Goal: Transaction & Acquisition: Book appointment/travel/reservation

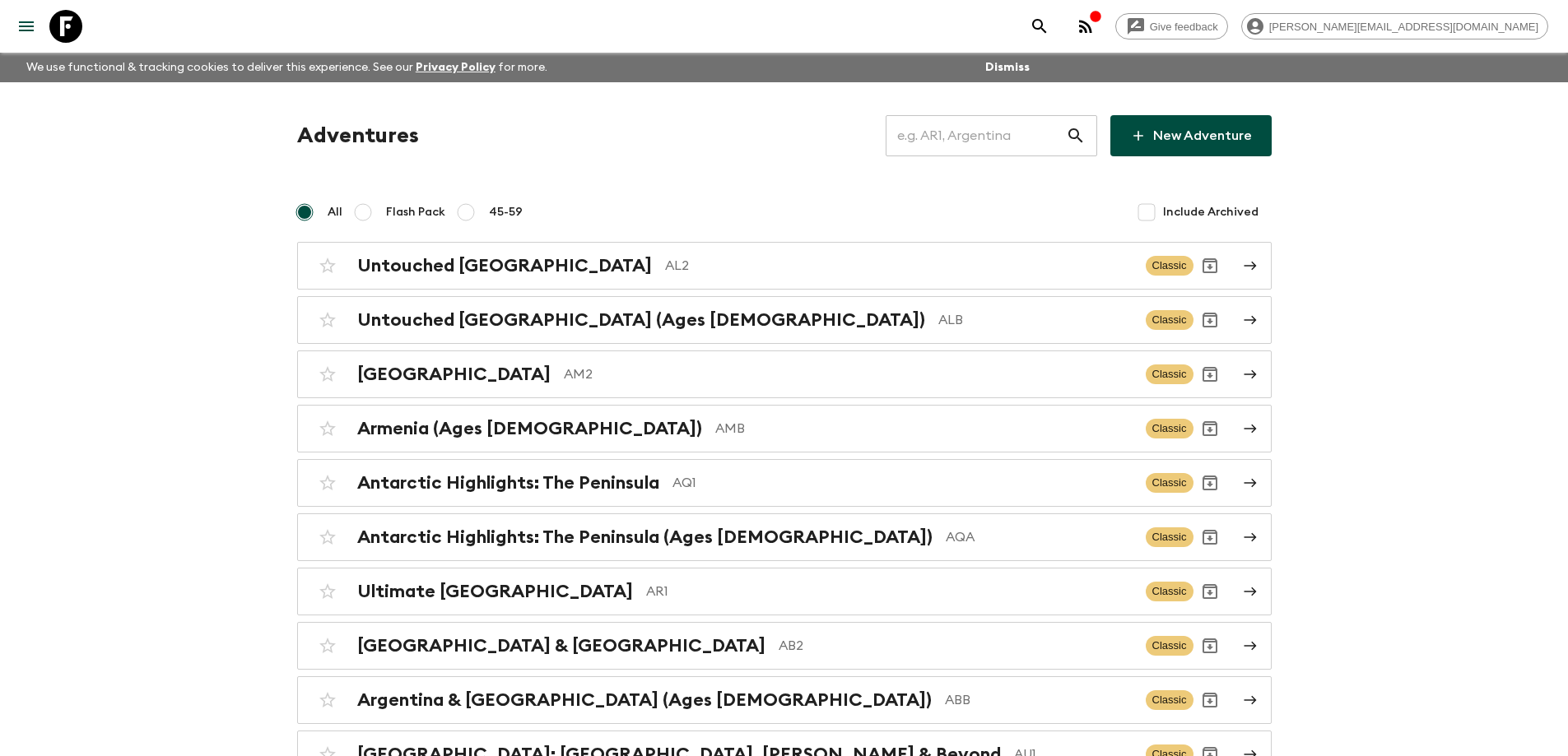
click at [977, 143] on input "text" at bounding box center [976, 136] width 180 height 46
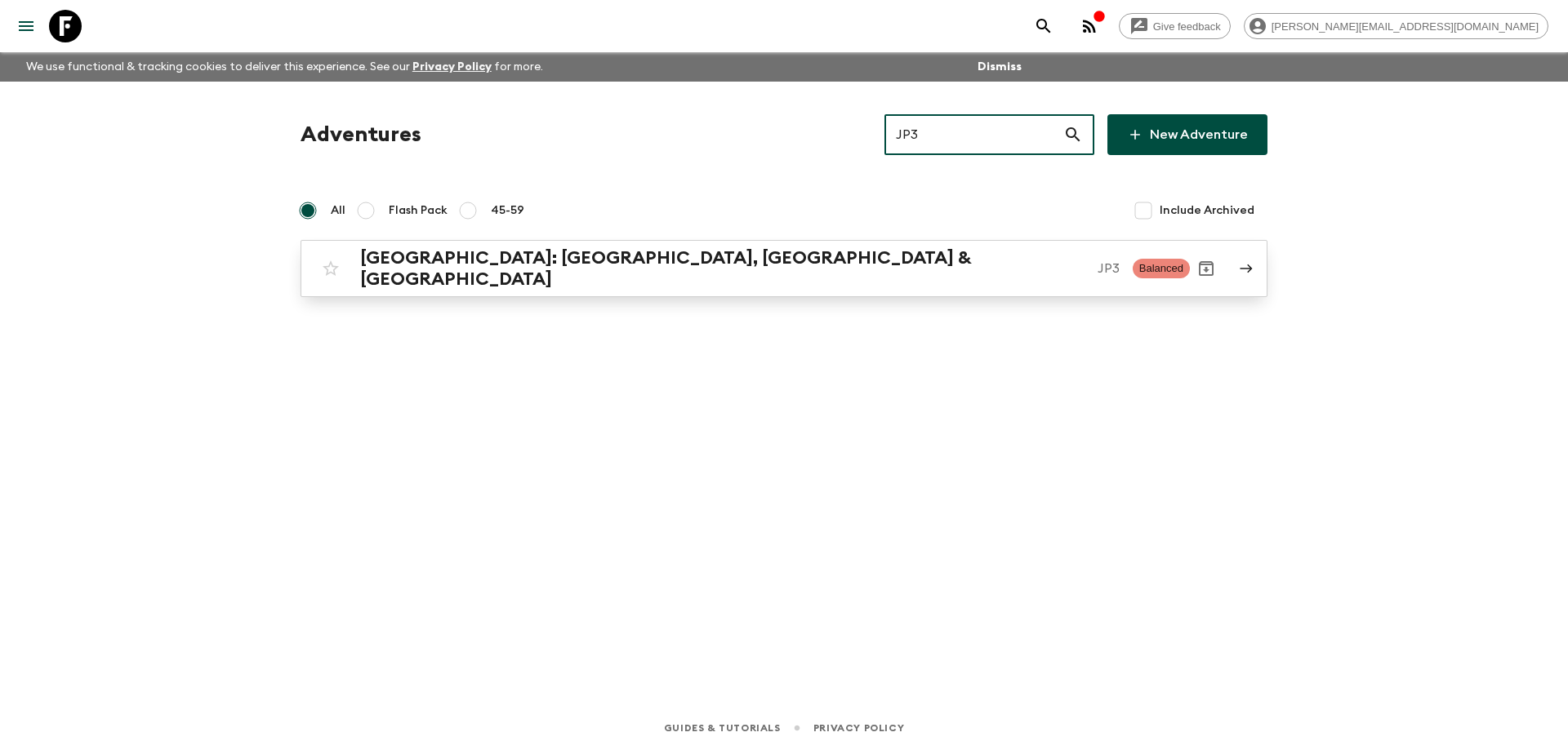
type input "JP3"
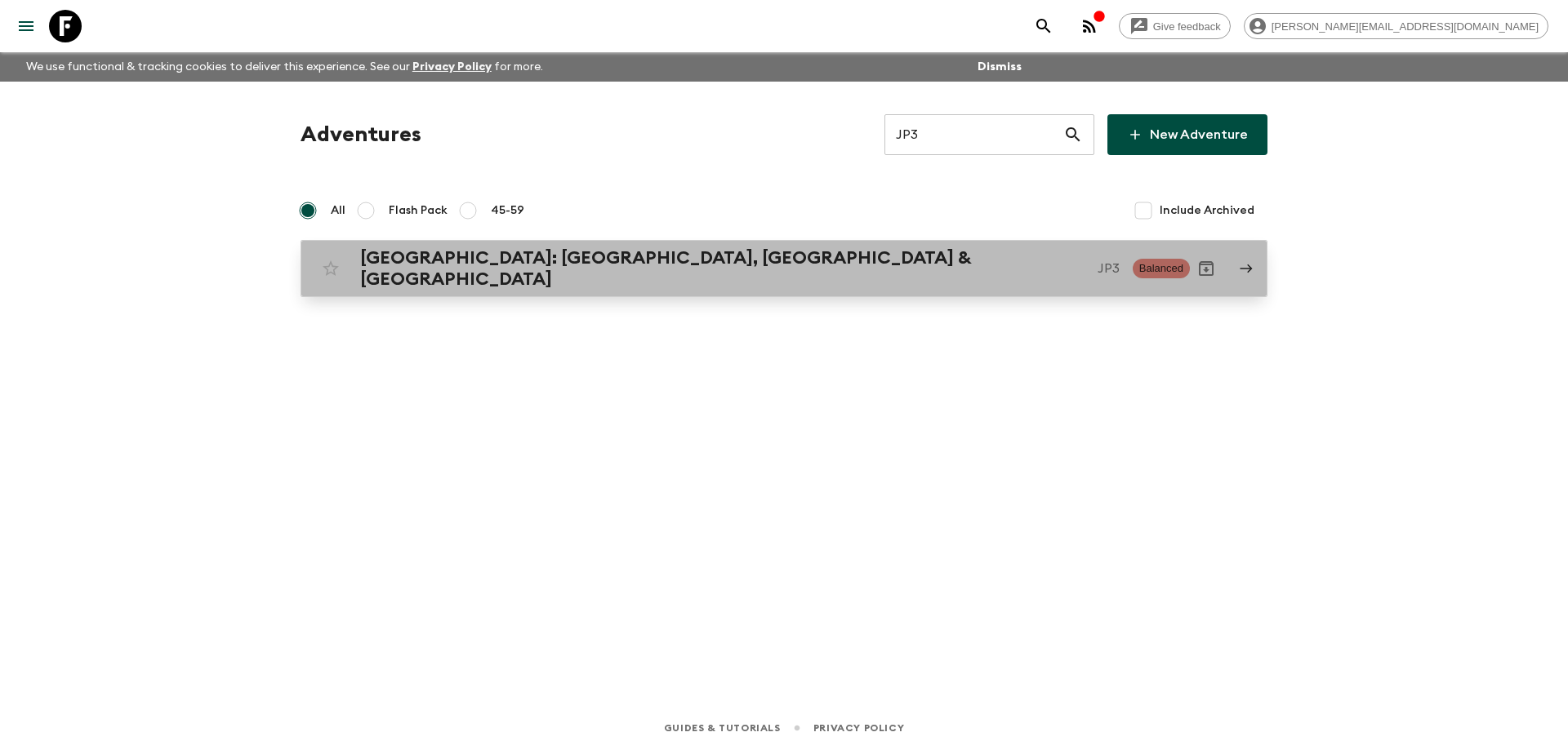
click at [716, 279] on div "[GEOGRAPHIC_DATA]: [GEOGRAPHIC_DATA], Kanazawa & [GEOGRAPHIC_DATA] JP3 Balanced" at bounding box center [752, 269] width 875 height 43
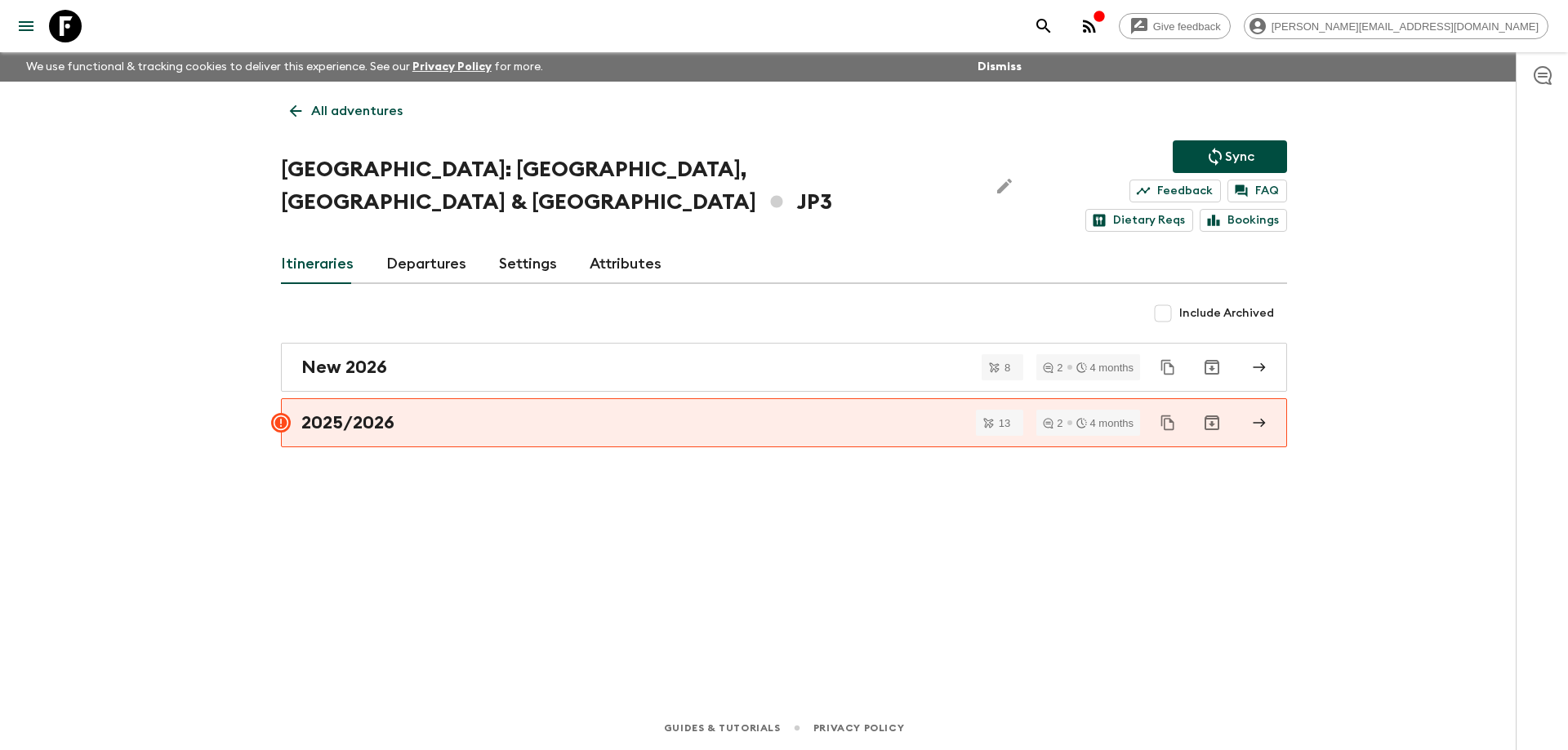
click at [69, 19] on icon at bounding box center [65, 26] width 33 height 33
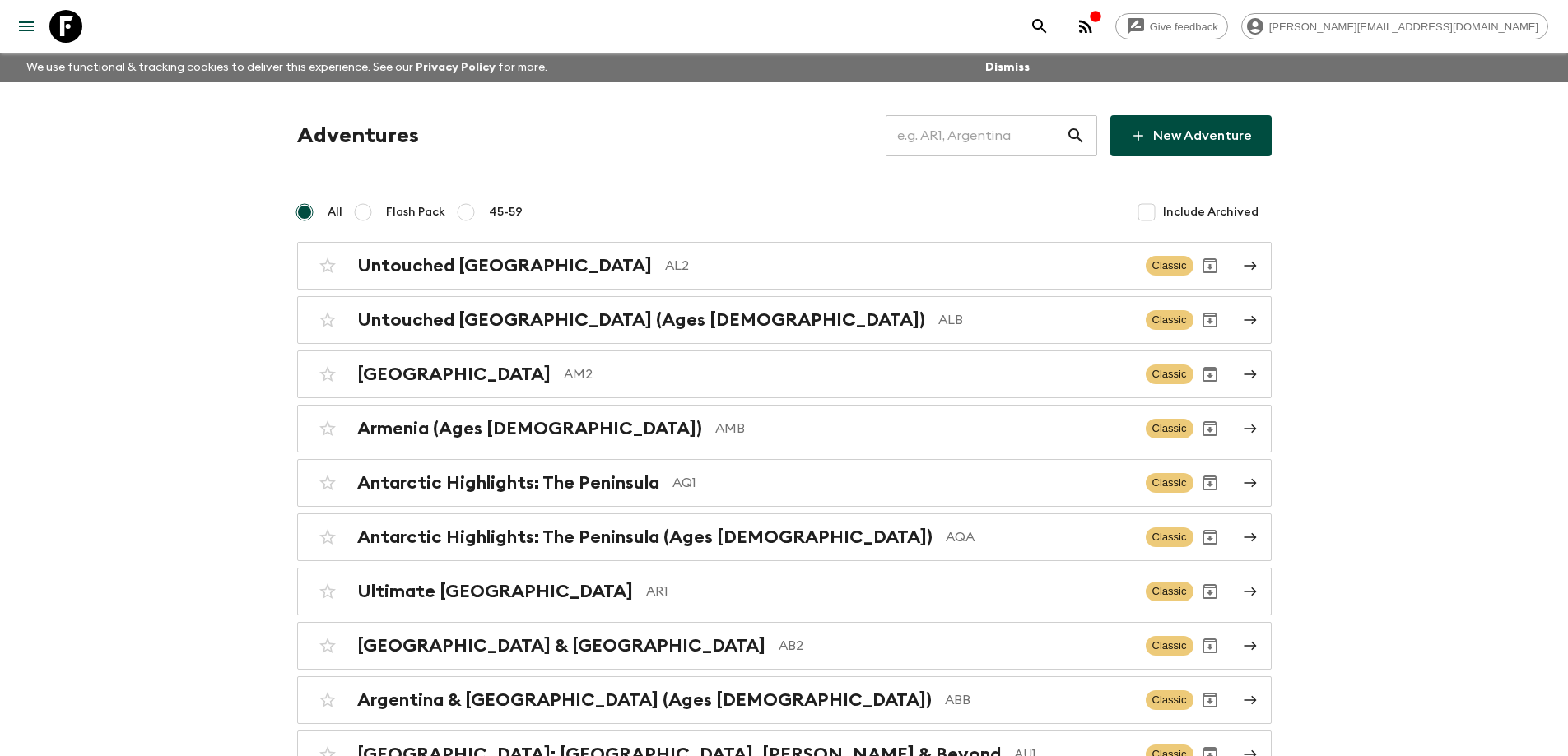
click at [949, 142] on input "text" at bounding box center [976, 136] width 180 height 46
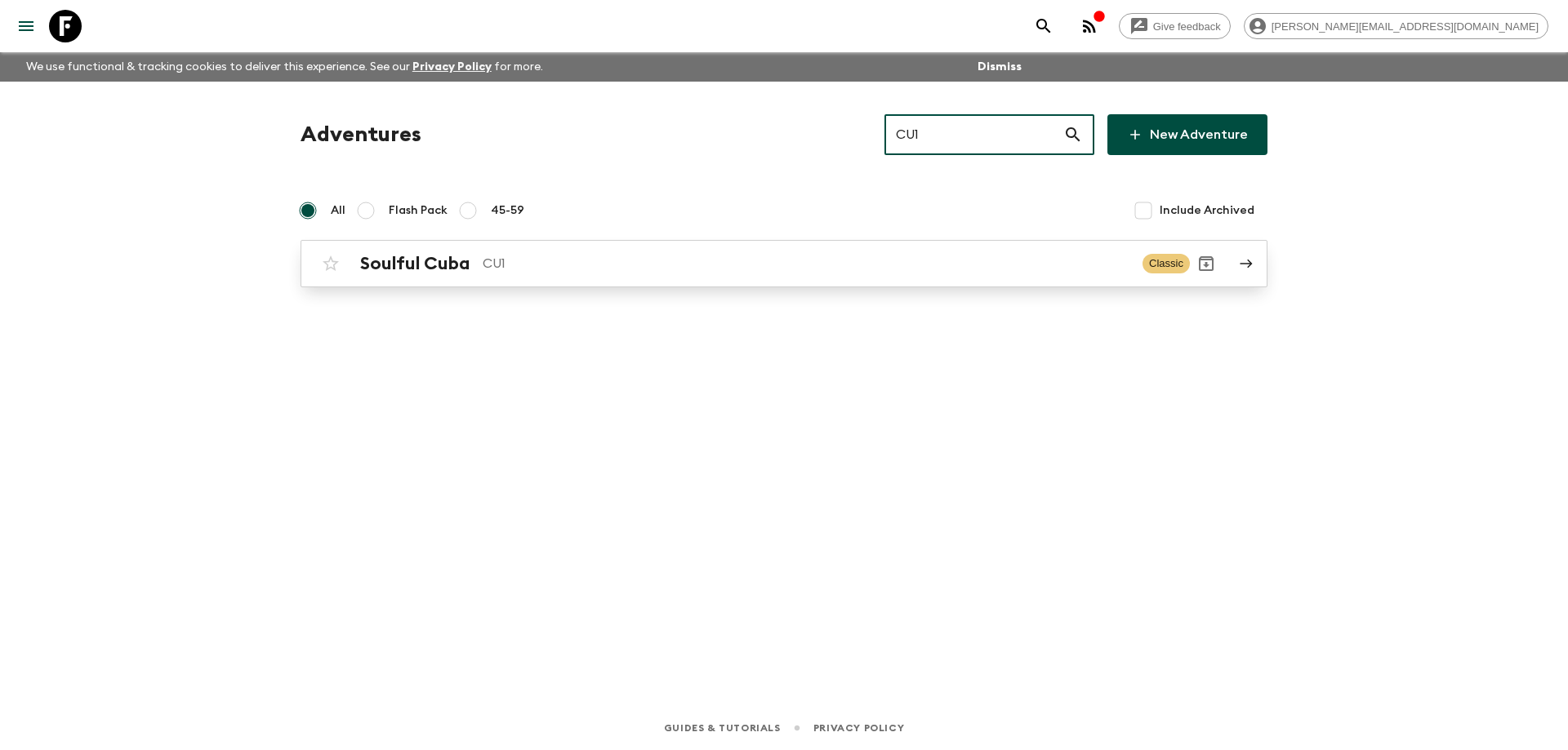
type input "CU1"
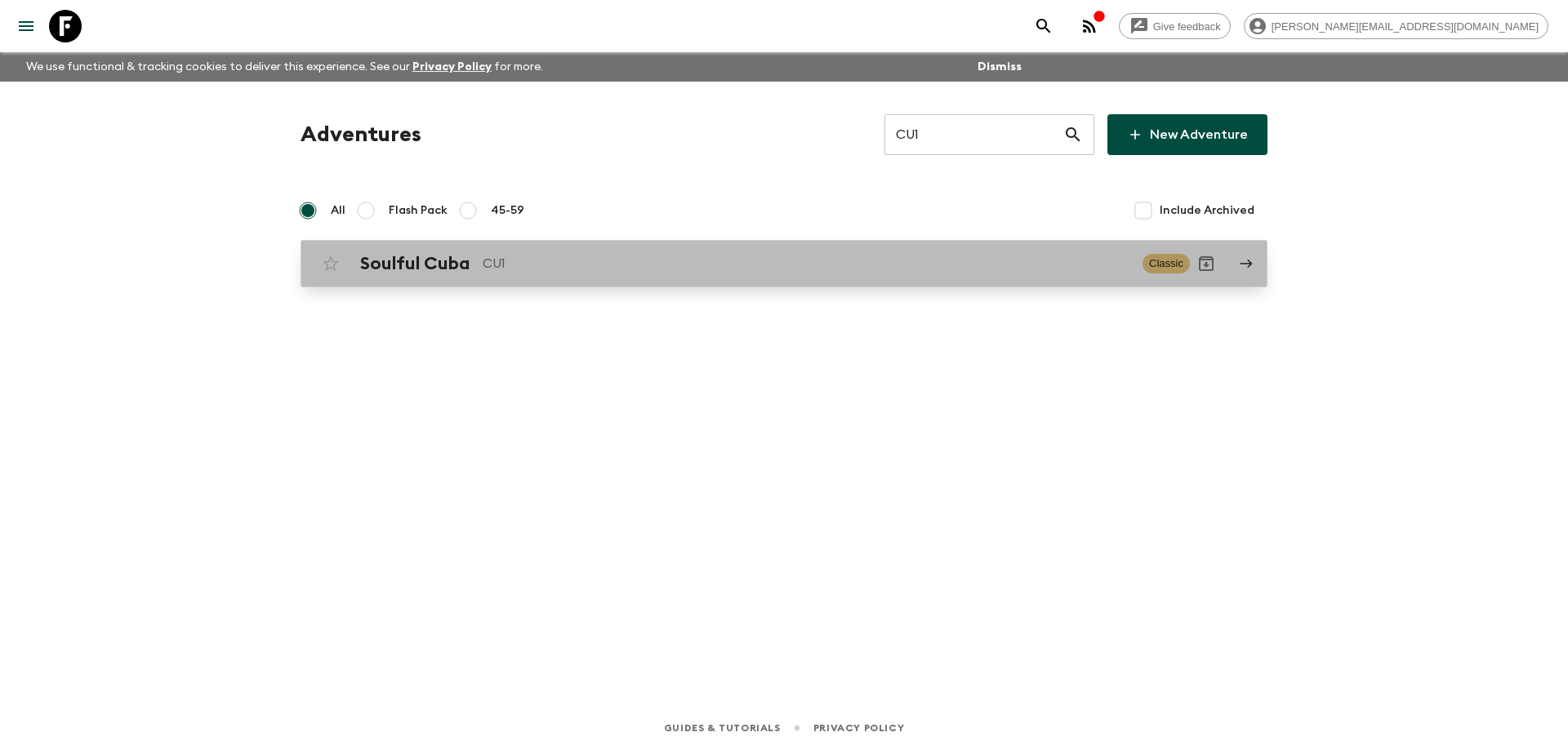
click at [550, 263] on p "CU1" at bounding box center [805, 263] width 647 height 20
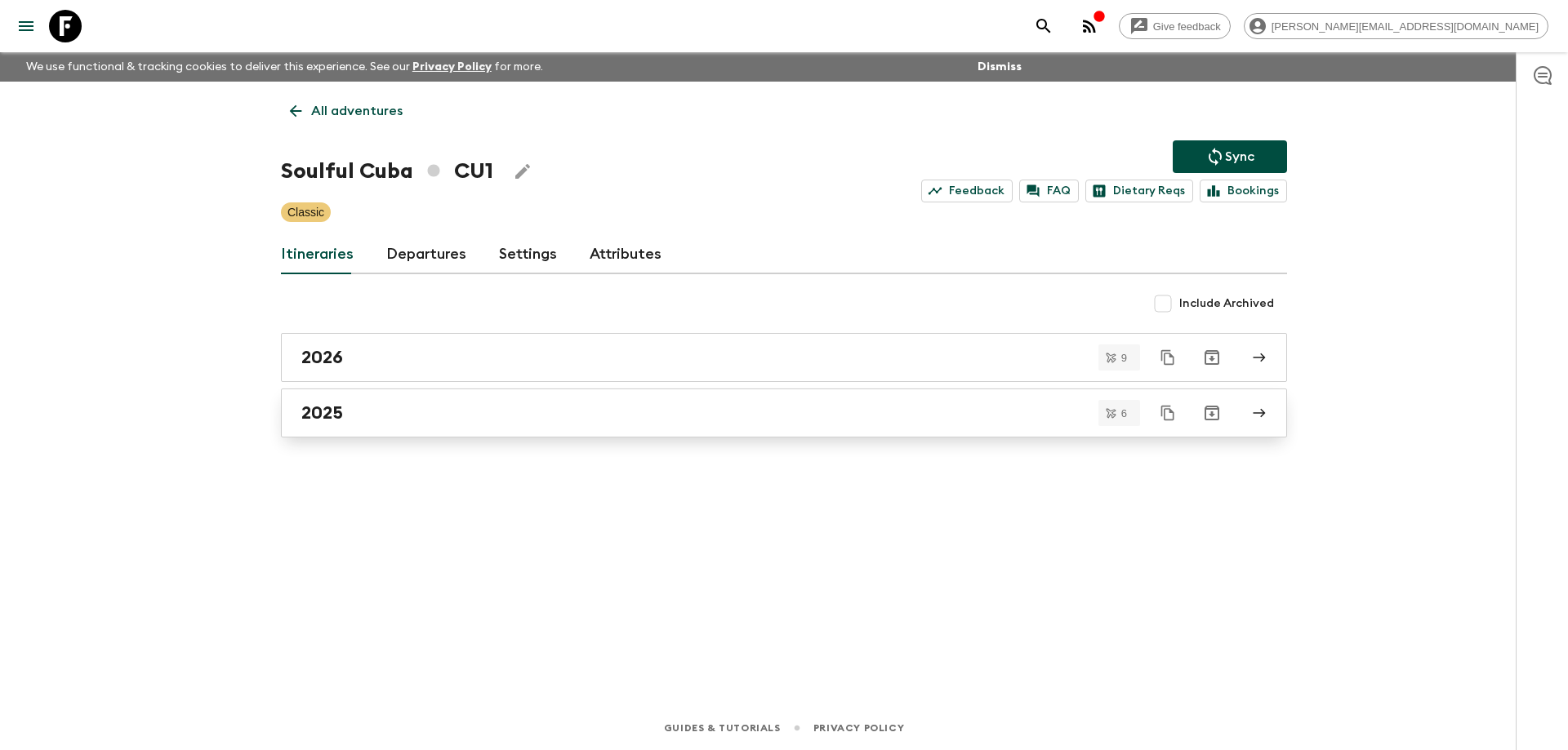
click at [729, 429] on link "2025" at bounding box center [784, 412] width 1007 height 49
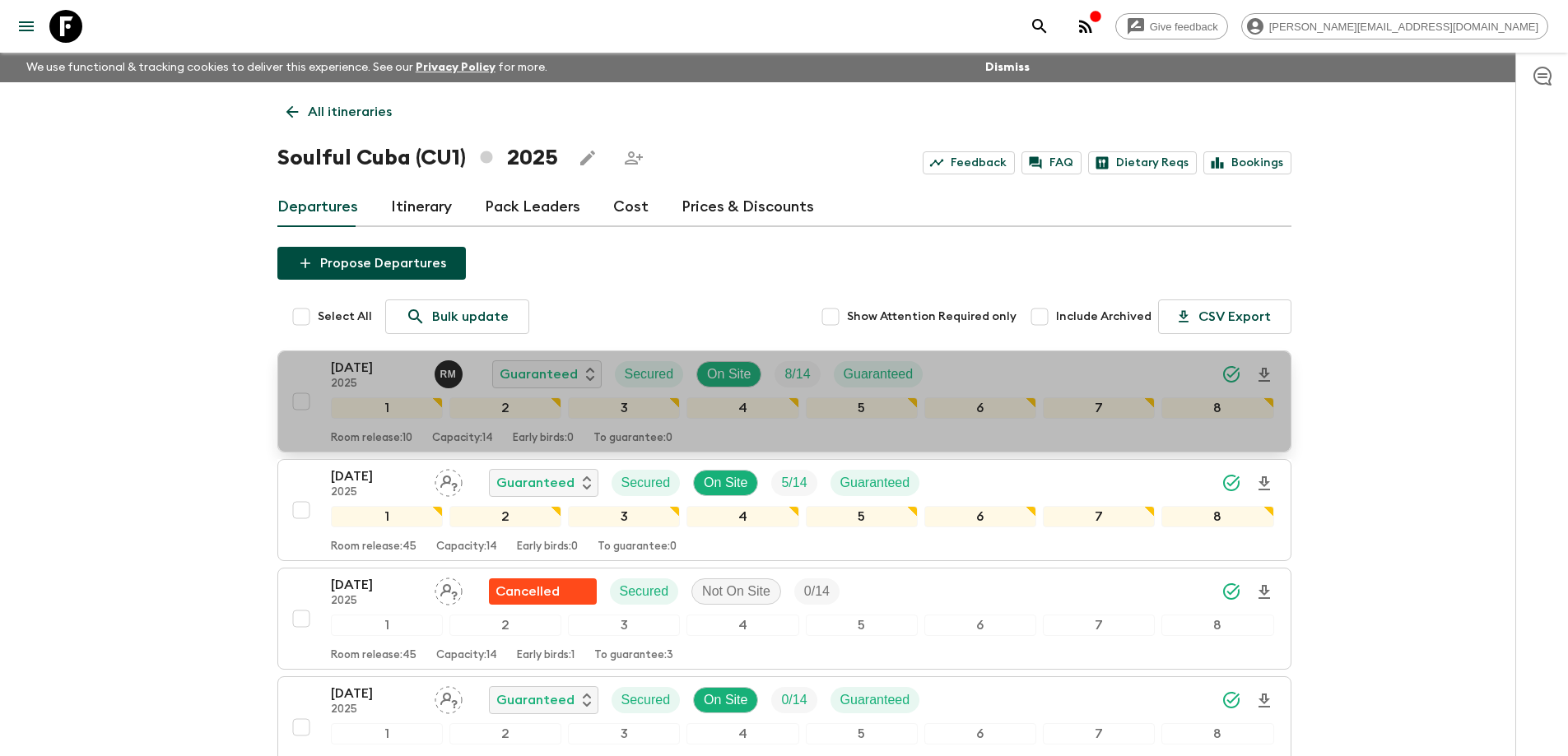
click at [372, 365] on p "[DATE]" at bounding box center [375, 368] width 90 height 20
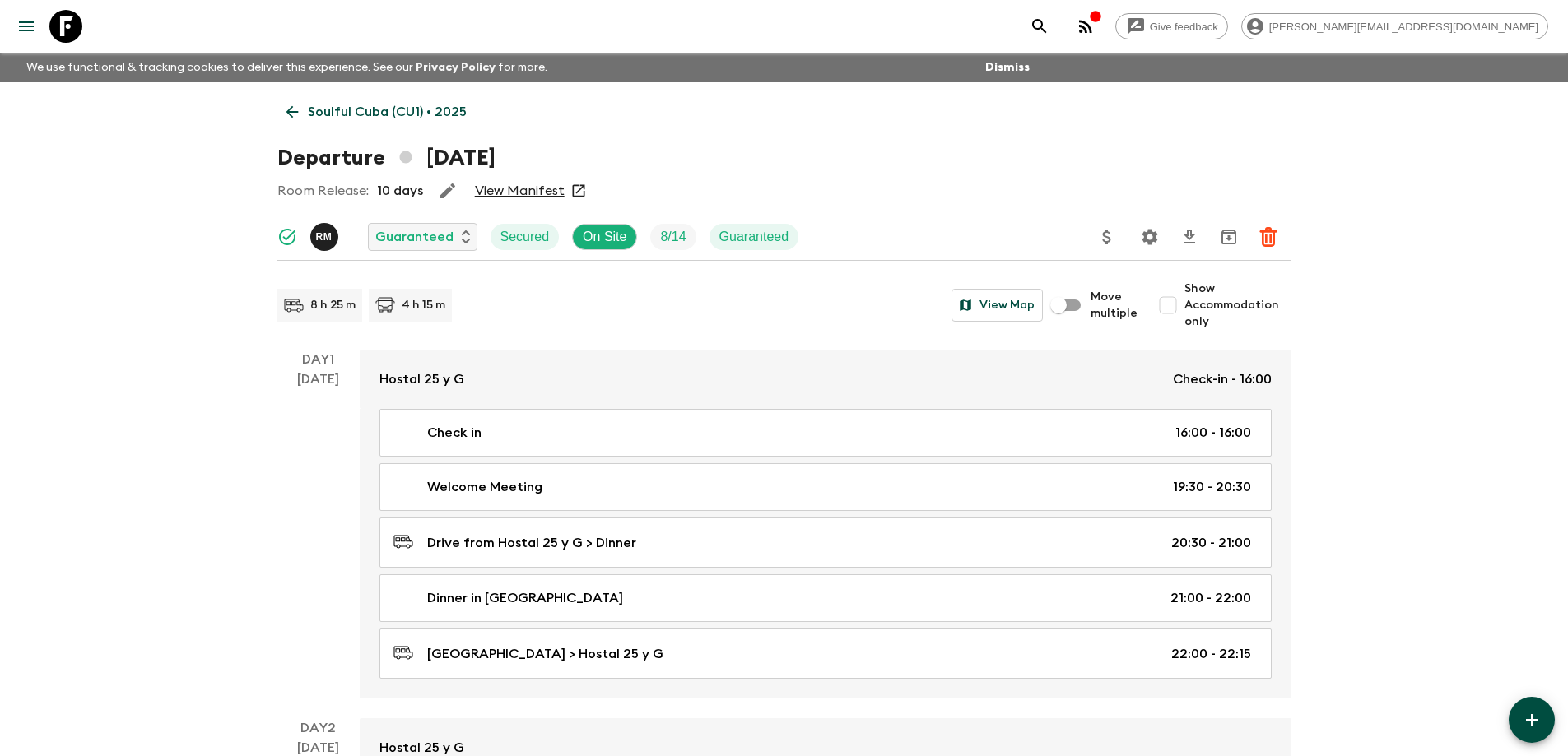
click at [532, 188] on link "View Manifest" at bounding box center [519, 190] width 89 height 16
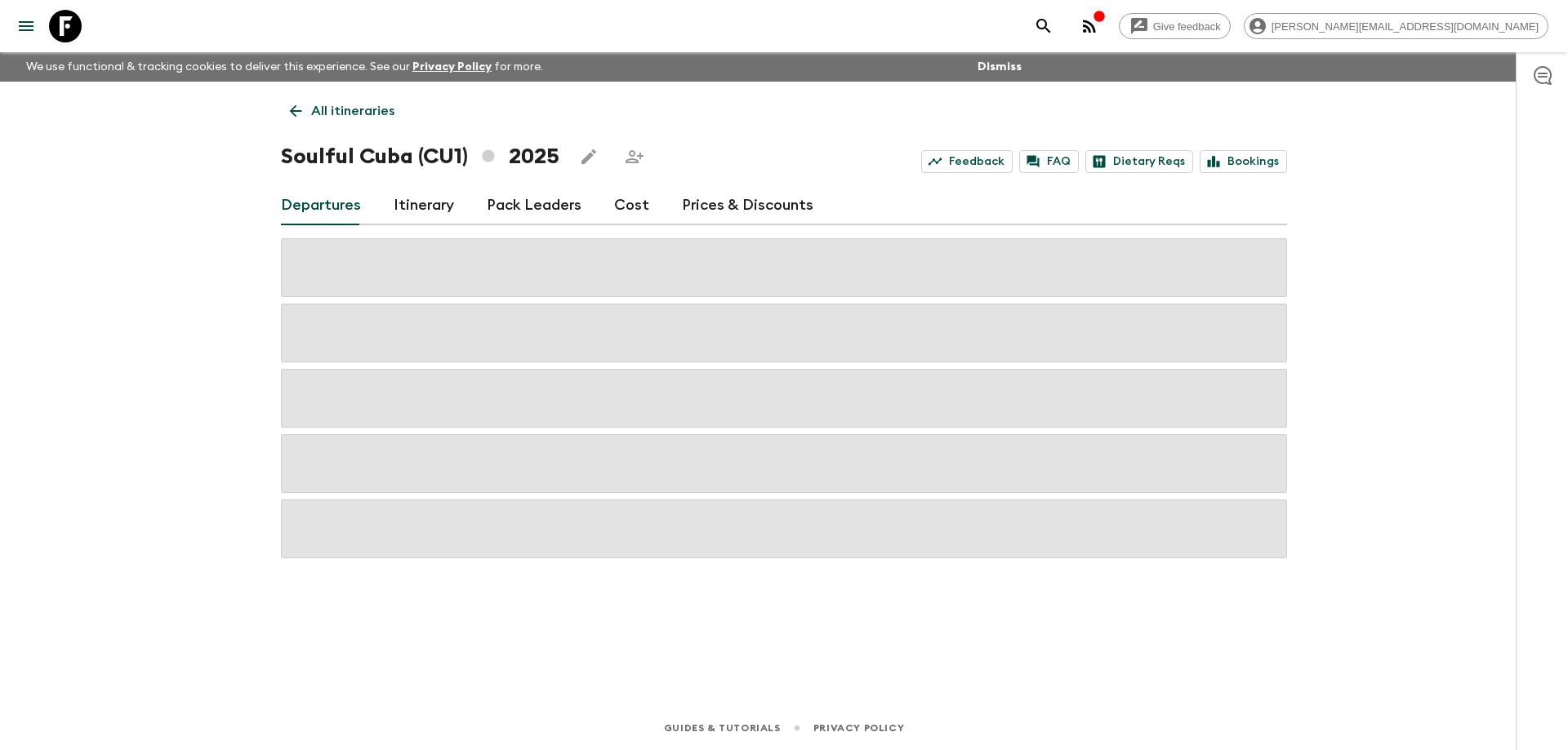
click at [623, 203] on link "Cost" at bounding box center [632, 206] width 35 height 39
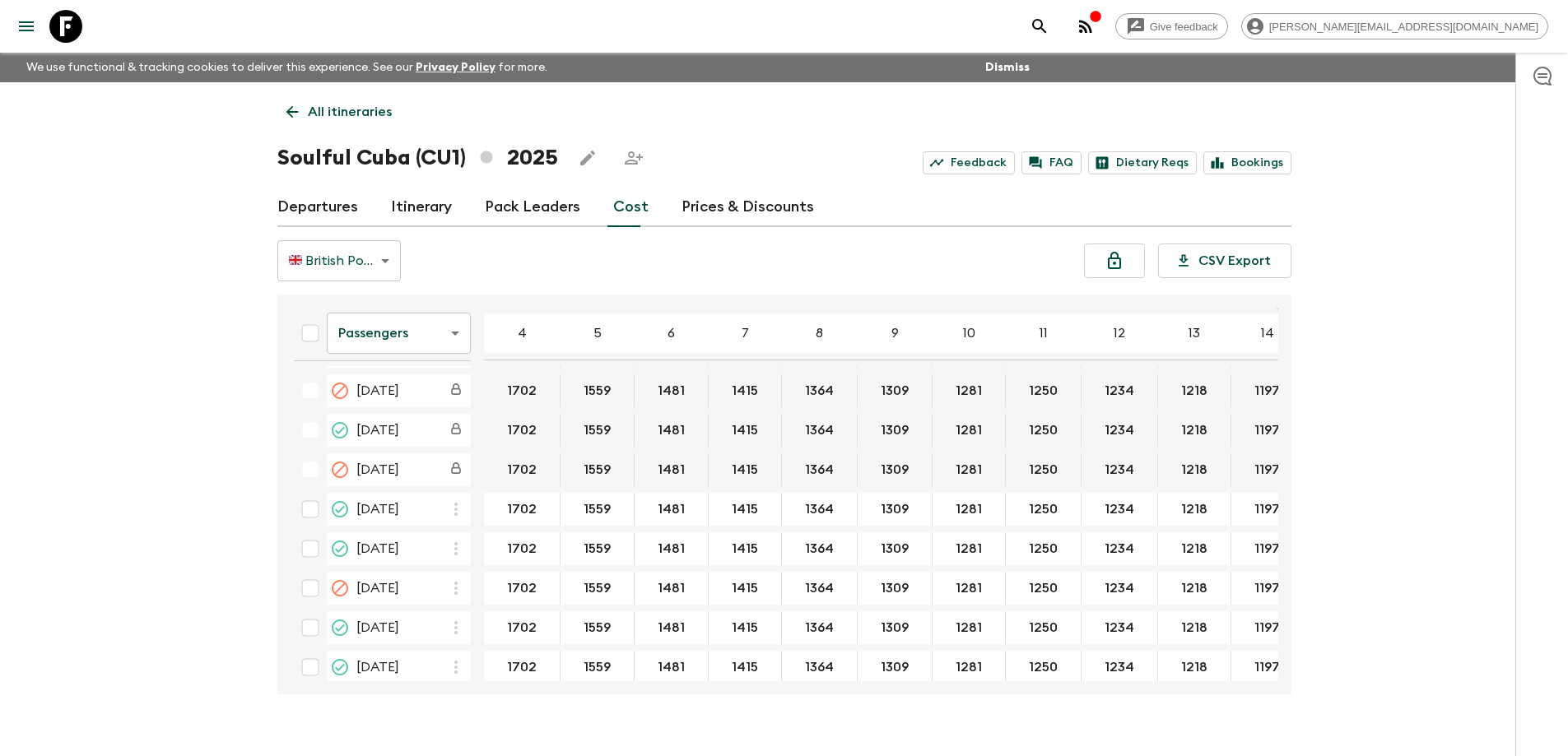
scroll to position [329, 0]
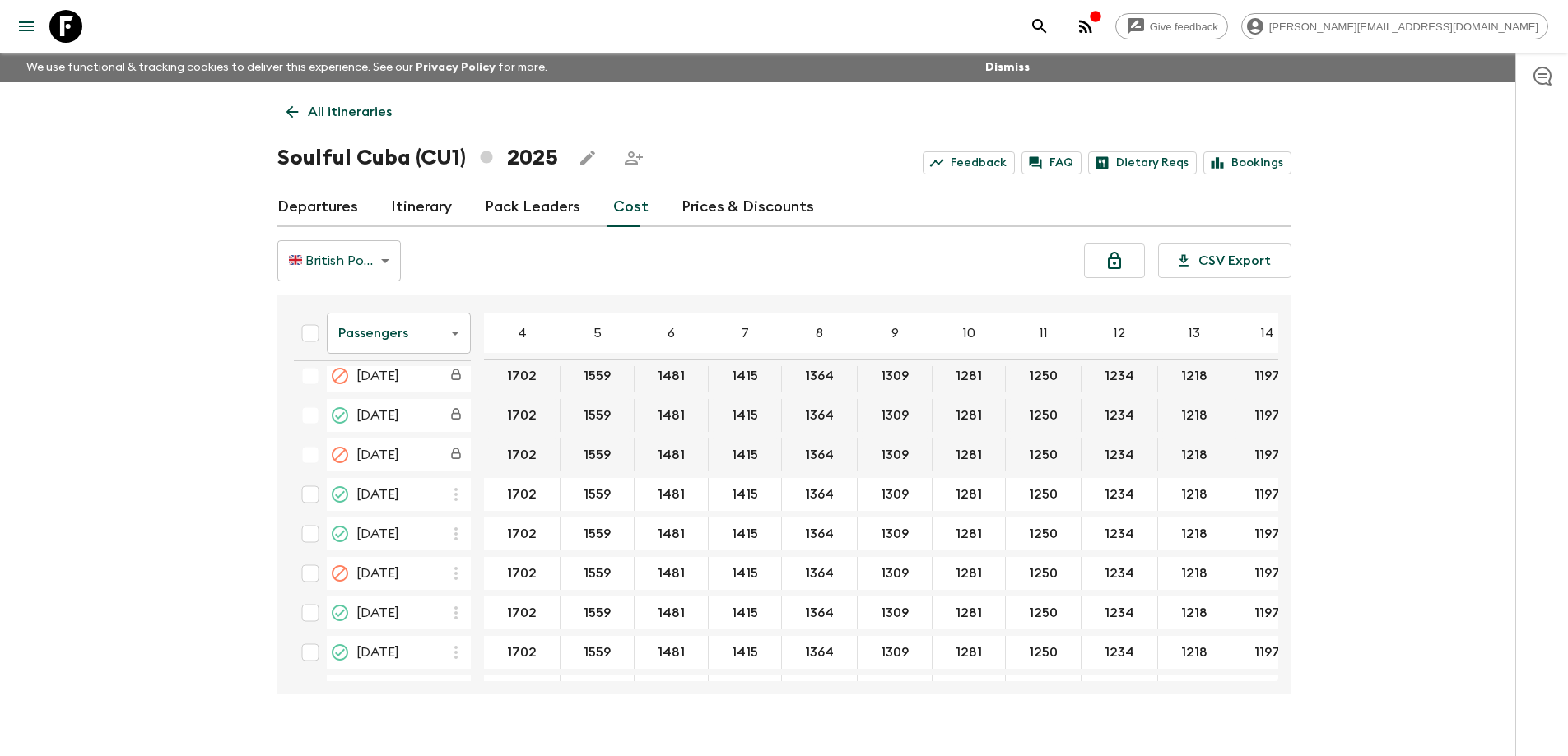
click at [418, 335] on body "Give feedback [PERSON_NAME][EMAIL_ADDRESS][DOMAIN_NAME] We use functional & tra…" at bounding box center [784, 392] width 1568 height 785
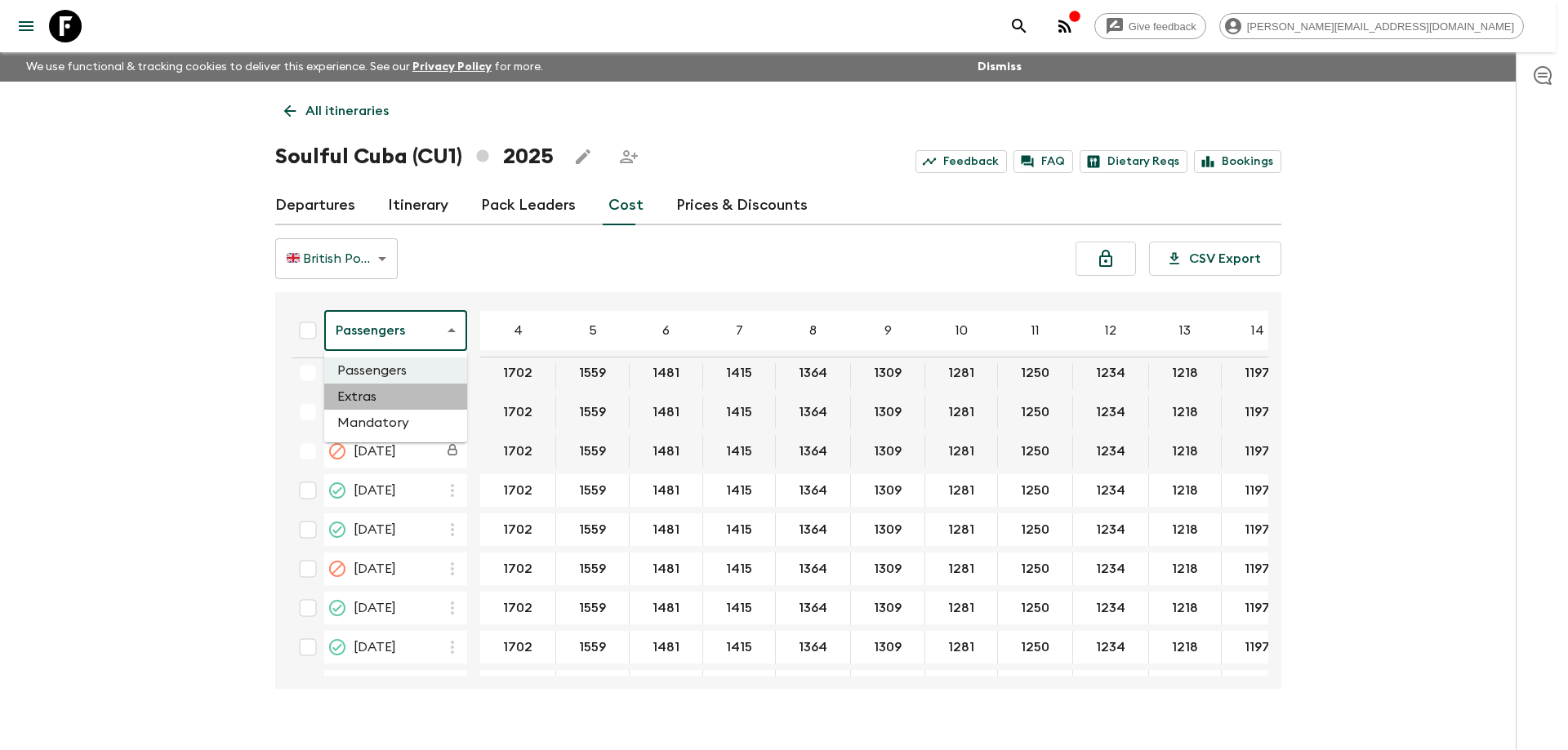
click at [414, 393] on li "Extras" at bounding box center [396, 396] width 143 height 26
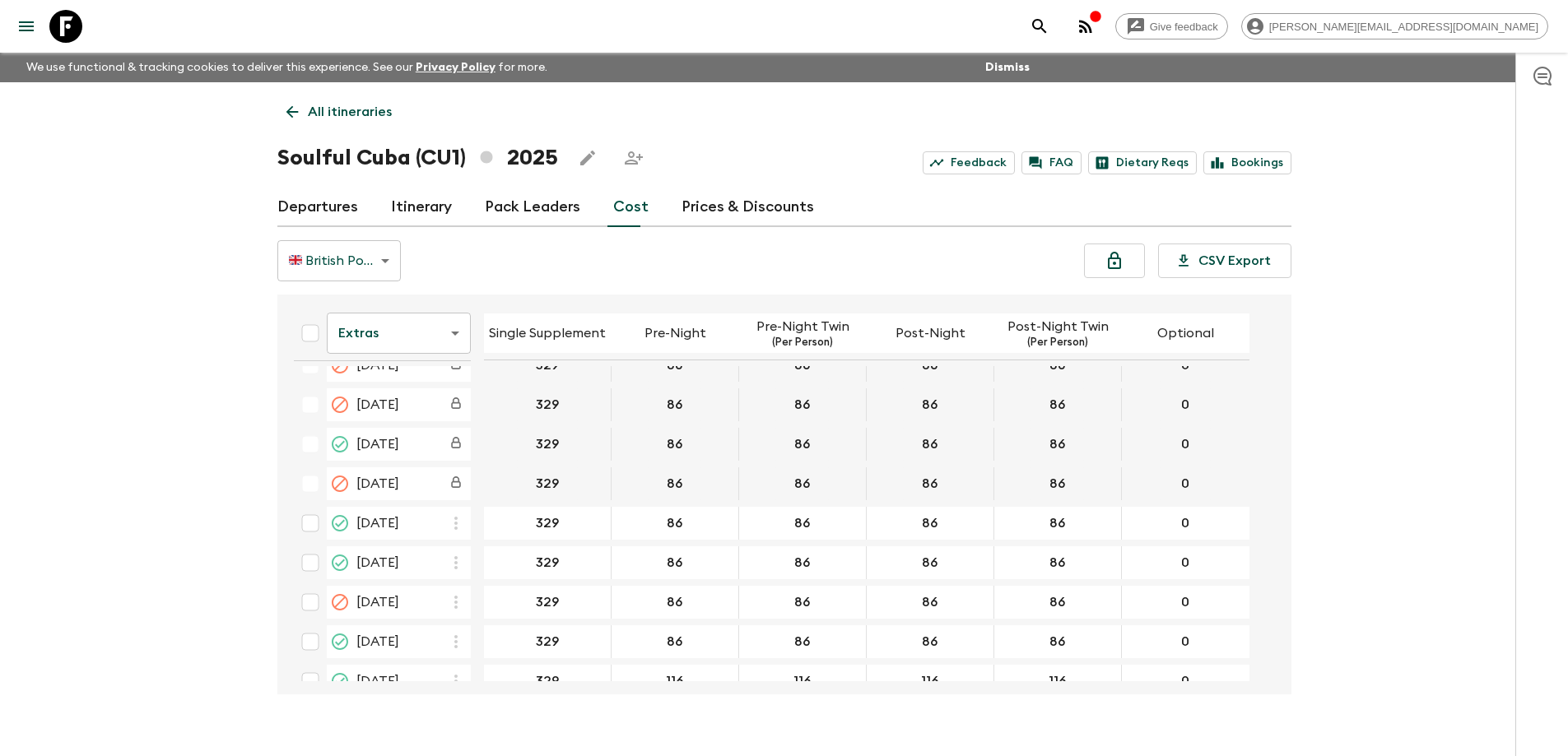
scroll to position [329, 0]
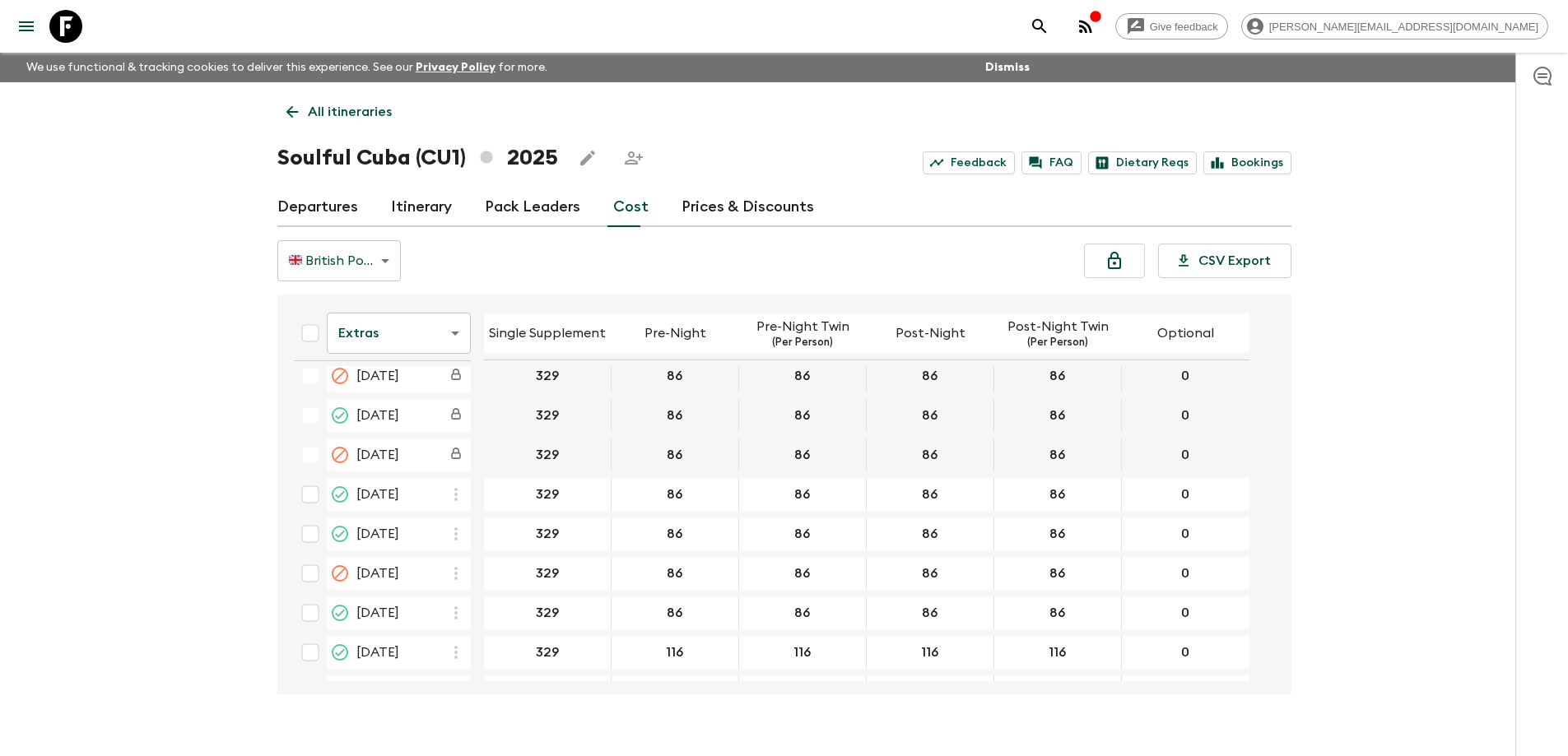
click at [76, 31] on icon at bounding box center [65, 26] width 33 height 33
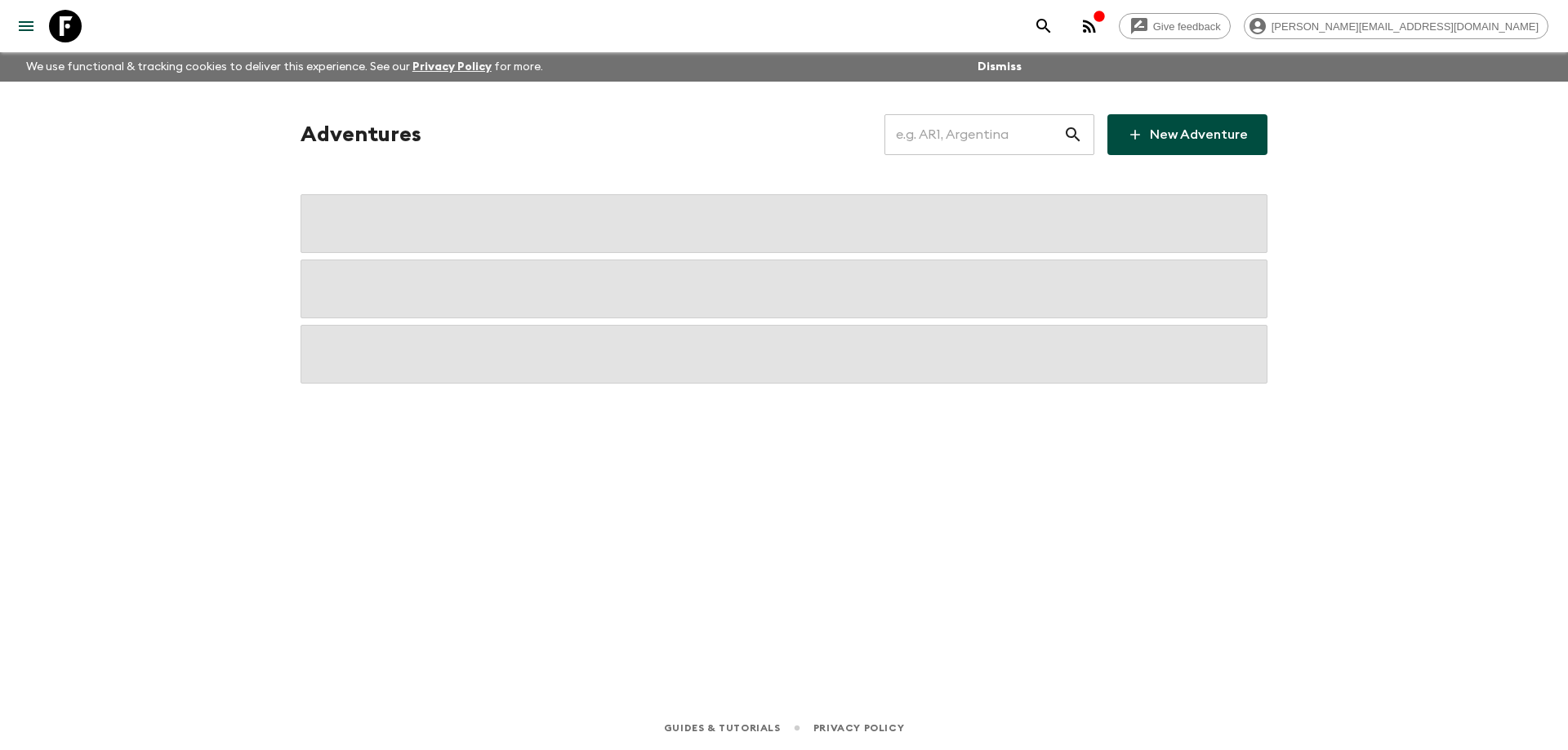
click at [962, 139] on input "text" at bounding box center [974, 135] width 179 height 46
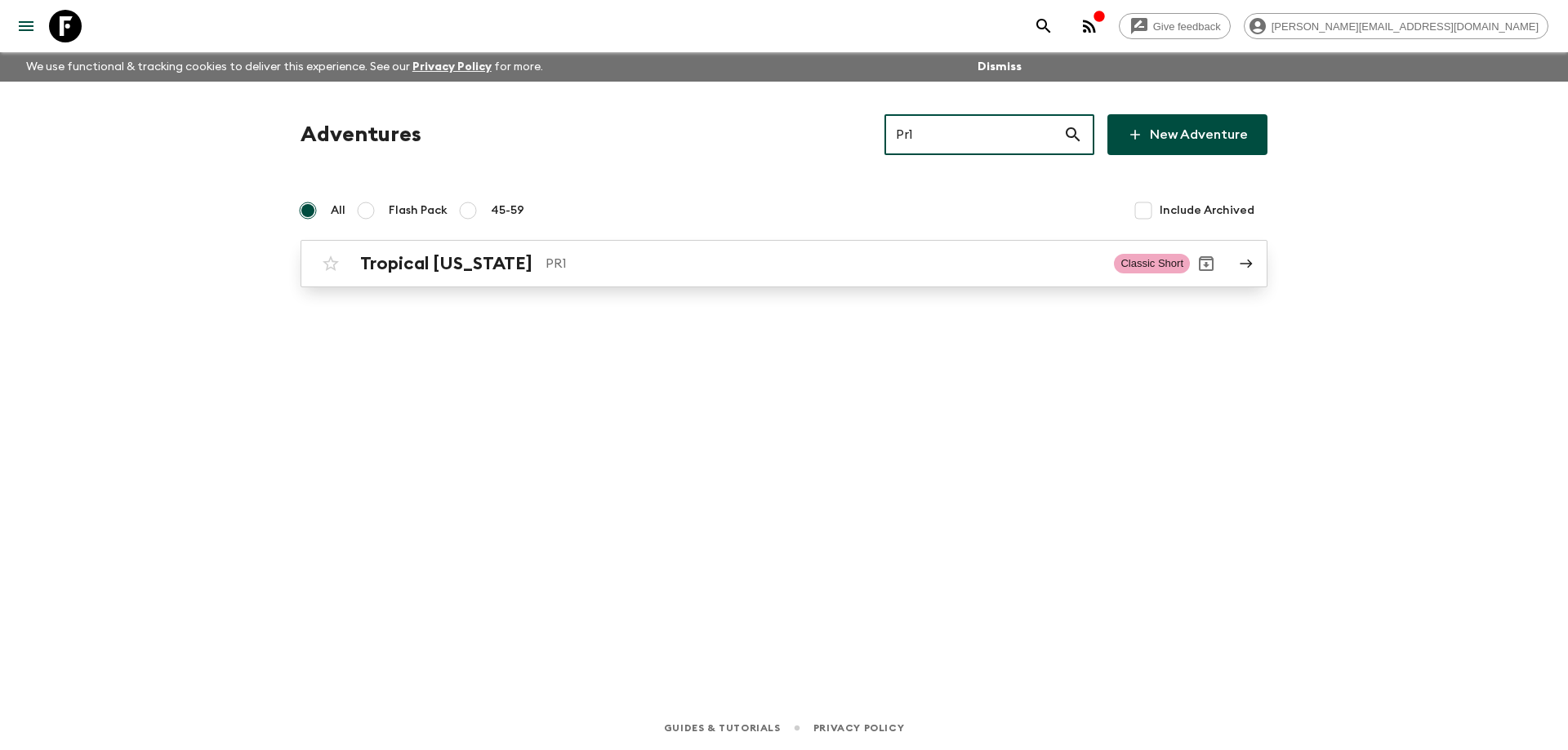
type input "Pr1"
click at [639, 269] on p "PR1" at bounding box center [823, 263] width 555 height 20
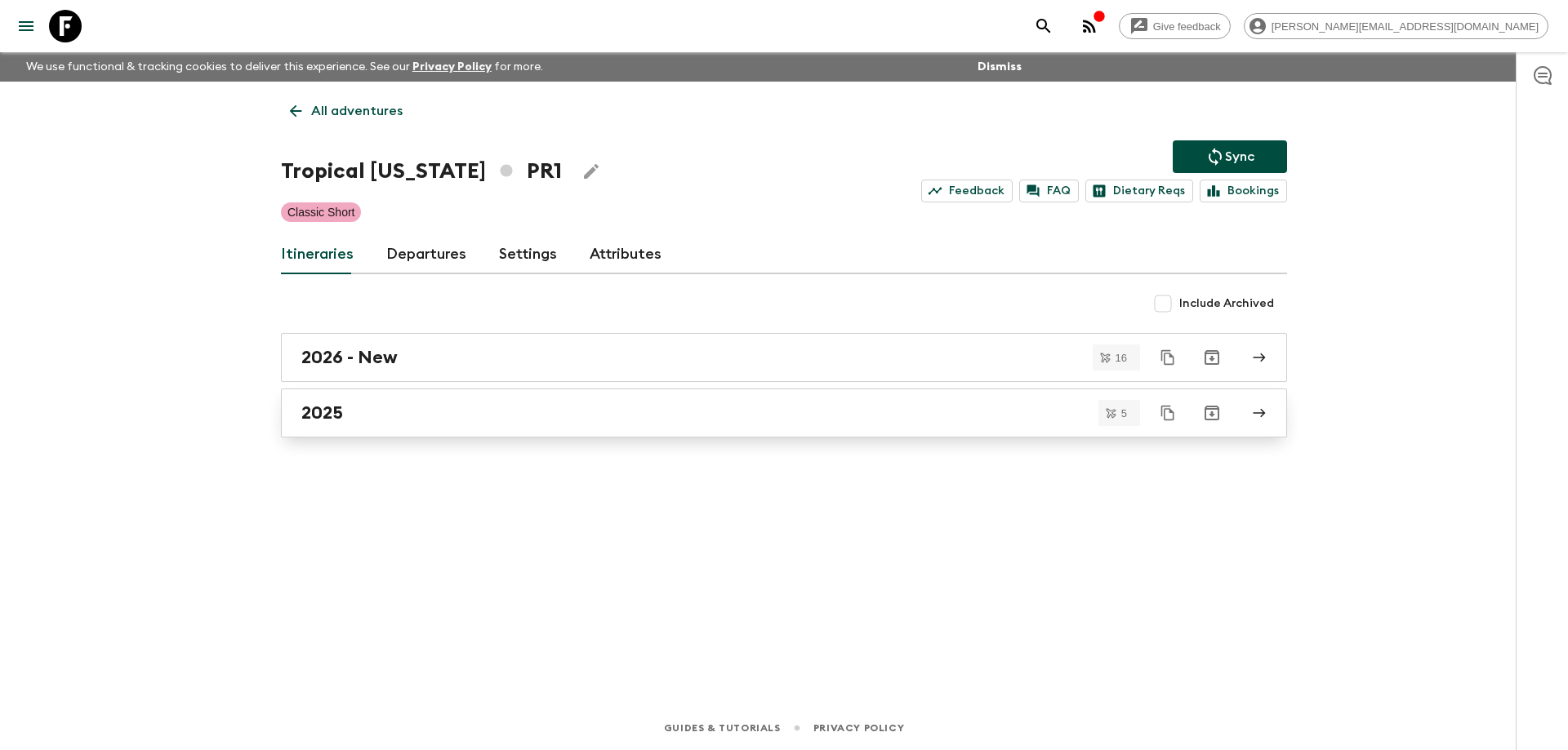
click at [459, 429] on link "2025" at bounding box center [784, 412] width 1007 height 49
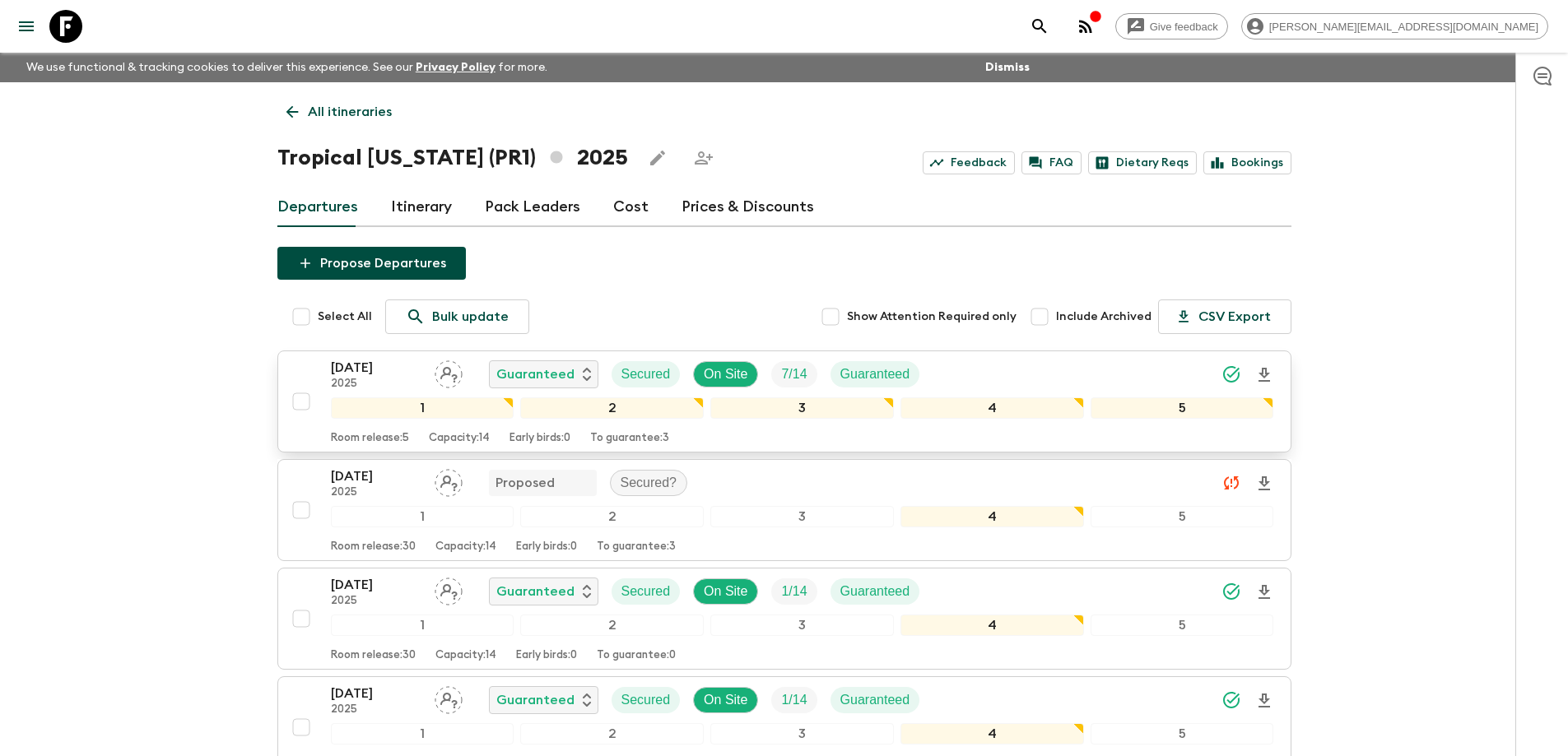
click at [373, 368] on p "[DATE]" at bounding box center [375, 368] width 90 height 20
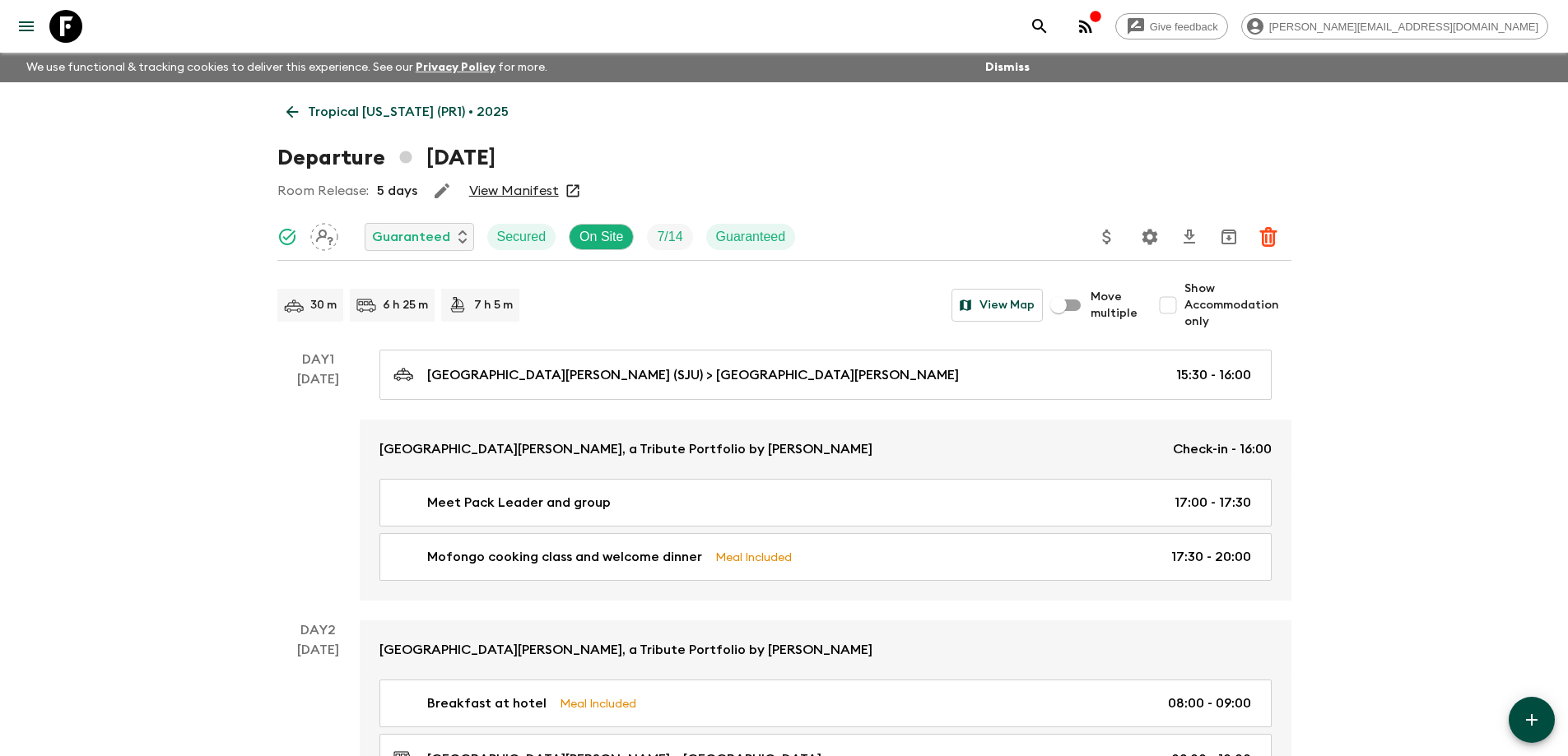
click at [525, 189] on link "View Manifest" at bounding box center [514, 190] width 89 height 16
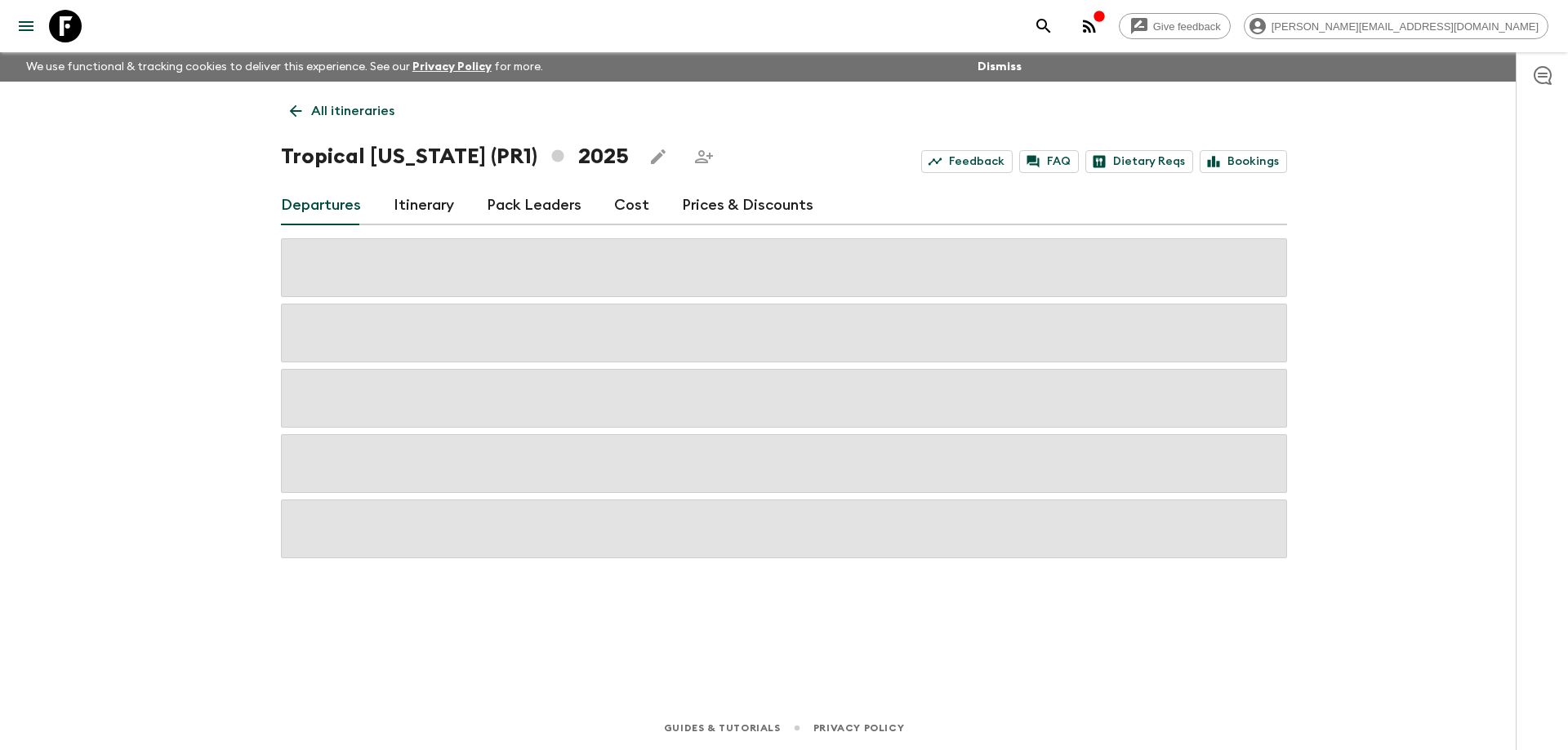
click at [628, 209] on link "Cost" at bounding box center [632, 206] width 35 height 39
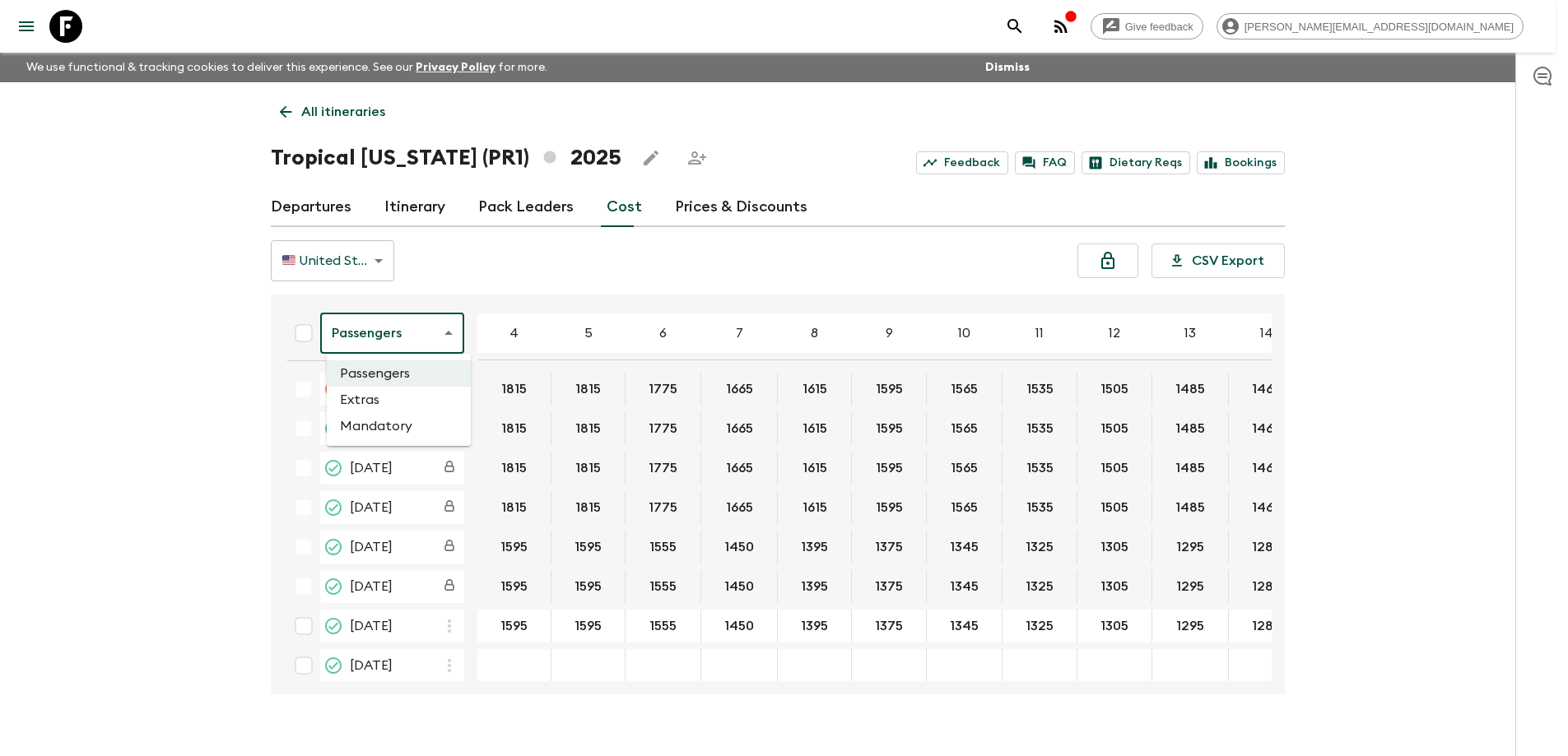
click at [372, 324] on body "Give feedback [PERSON_NAME][EMAIL_ADDRESS][DOMAIN_NAME] We use functional & tra…" at bounding box center [784, 392] width 1568 height 785
click at [578, 270] on div at bounding box center [790, 378] width 1580 height 756
click at [389, 335] on body "Give feedback [PERSON_NAME][EMAIL_ADDRESS][DOMAIN_NAME] We use functional & tra…" at bounding box center [784, 392] width 1568 height 785
click at [383, 403] on li "Extras" at bounding box center [398, 399] width 144 height 26
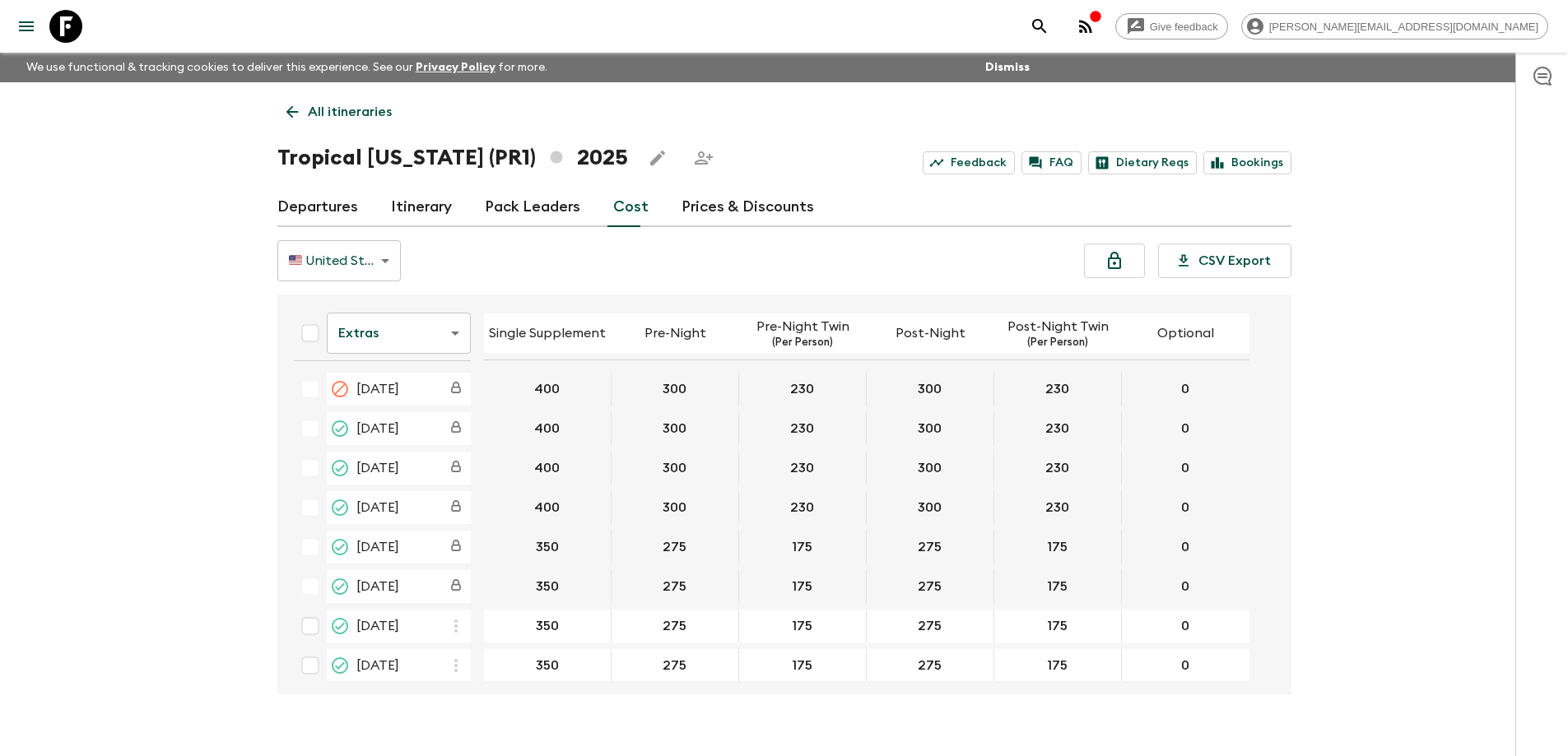
click at [394, 328] on body "Give feedback [PERSON_NAME][EMAIL_ADDRESS][DOMAIN_NAME] We use functional & tra…" at bounding box center [784, 392] width 1568 height 785
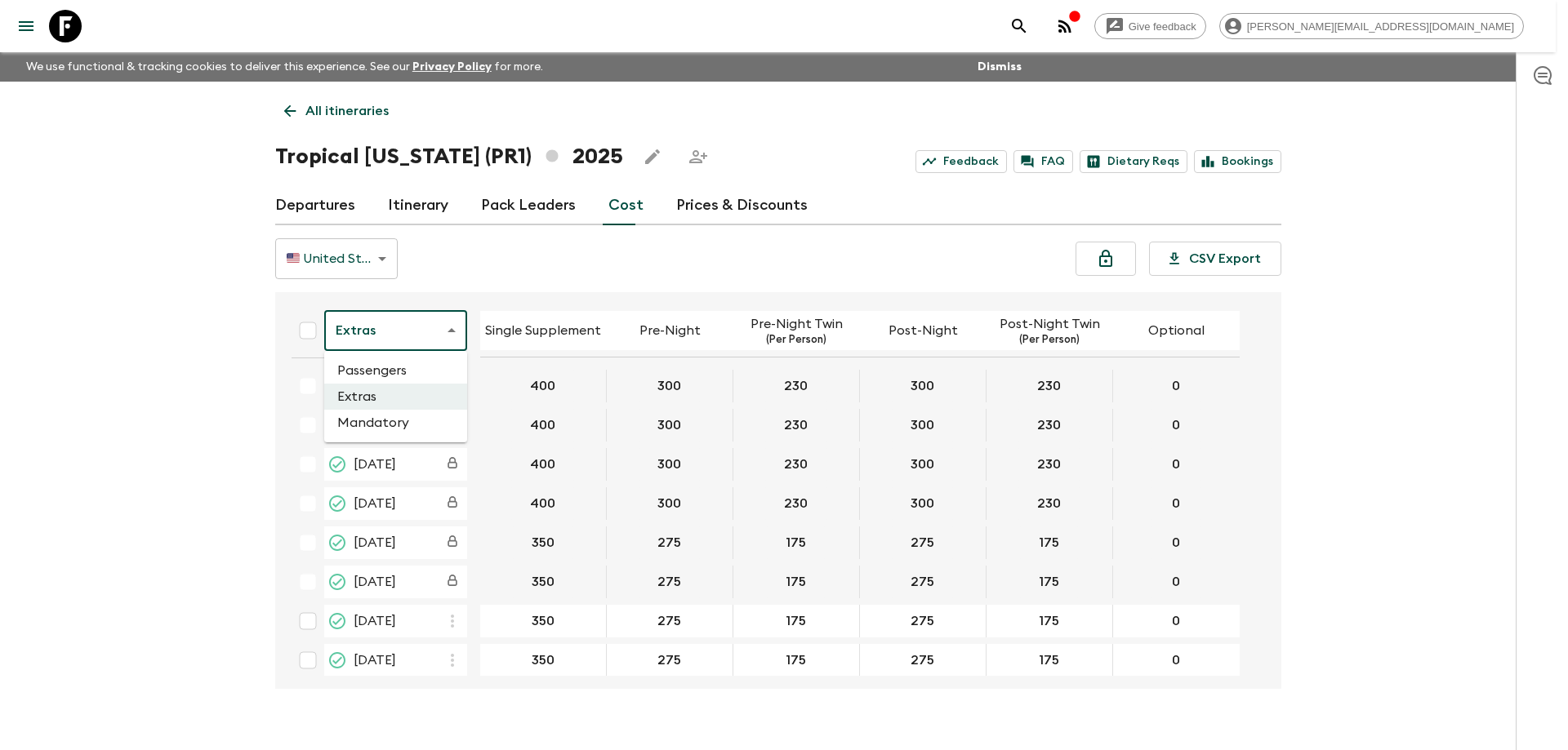
click at [402, 425] on li "Mandatory" at bounding box center [396, 422] width 143 height 26
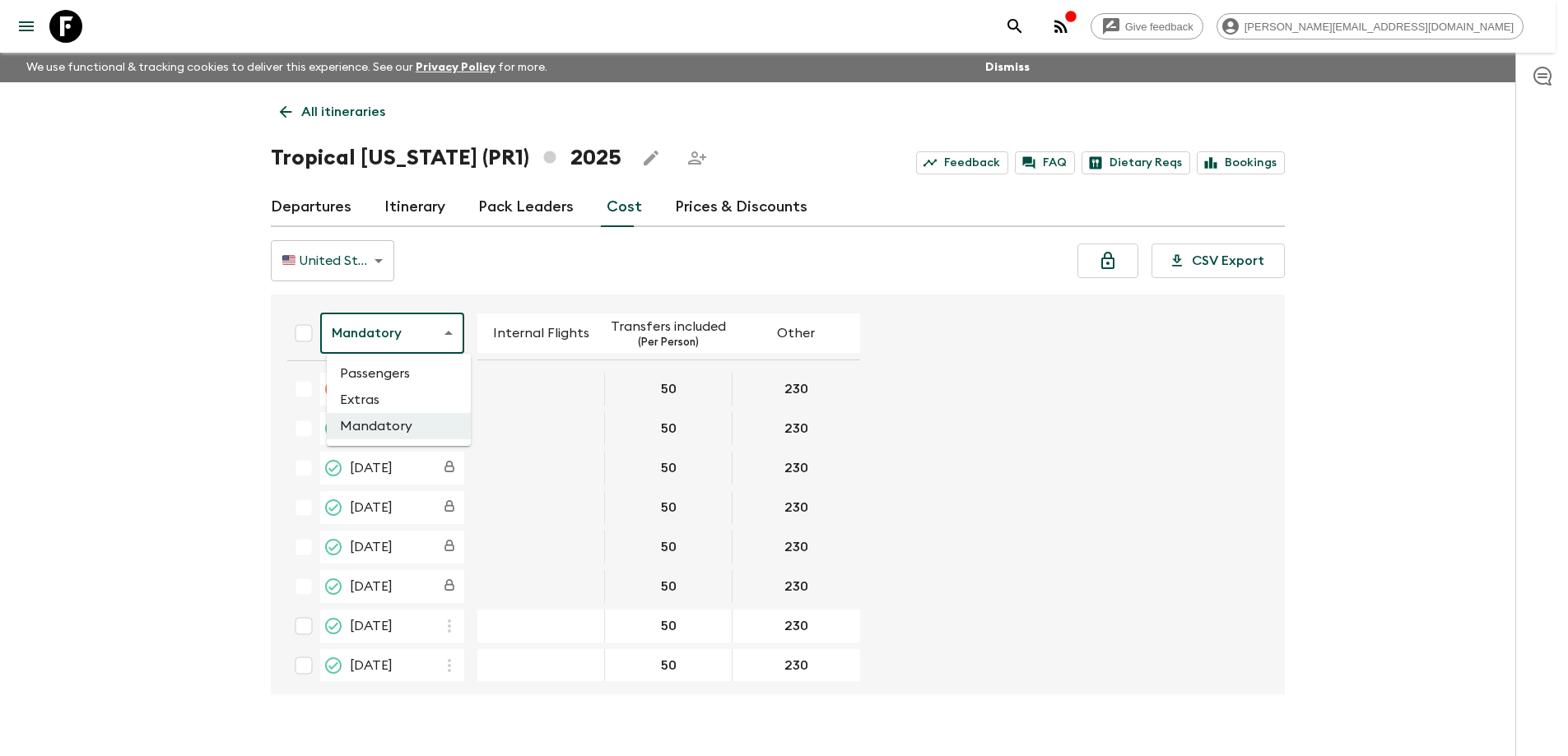
click at [408, 342] on body "Give feedback [PERSON_NAME][EMAIL_ADDRESS][DOMAIN_NAME] We use functional & tra…" at bounding box center [784, 392] width 1568 height 785
click at [407, 372] on li "Passengers" at bounding box center [398, 373] width 144 height 26
